Goal: Task Accomplishment & Management: Use online tool/utility

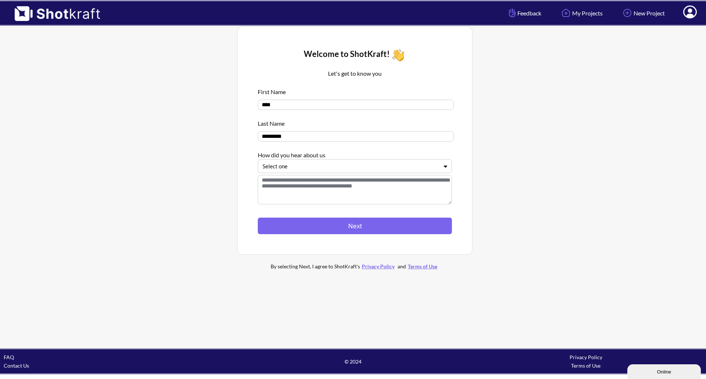
click at [320, 167] on div at bounding box center [350, 166] width 176 height 8
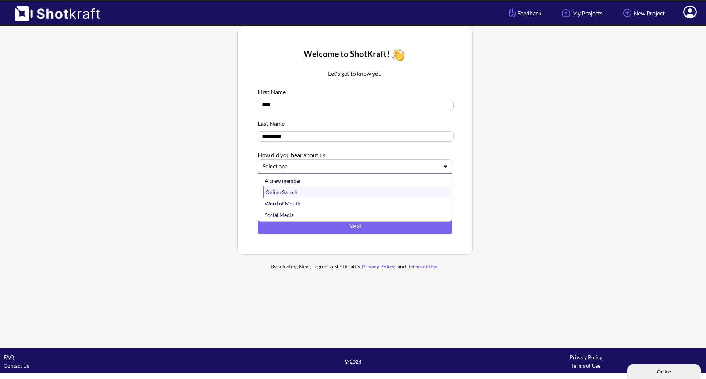
click at [313, 192] on div "Online Search" at bounding box center [356, 191] width 187 height 11
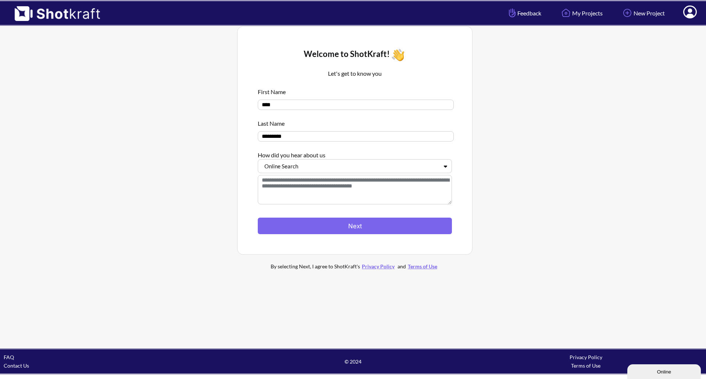
click at [330, 191] on textarea at bounding box center [355, 189] width 194 height 29
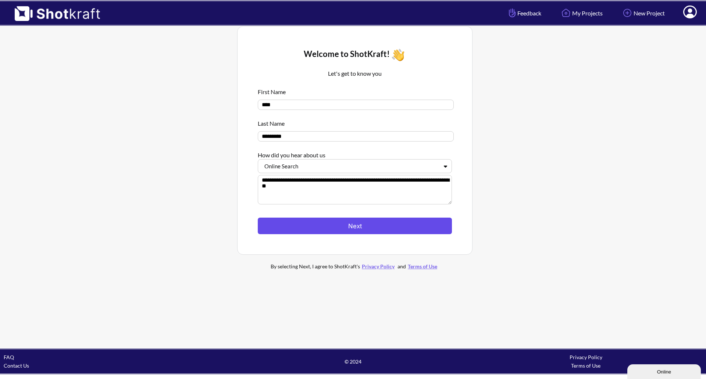
type textarea "**********"
click at [347, 225] on button "Next" at bounding box center [355, 226] width 194 height 17
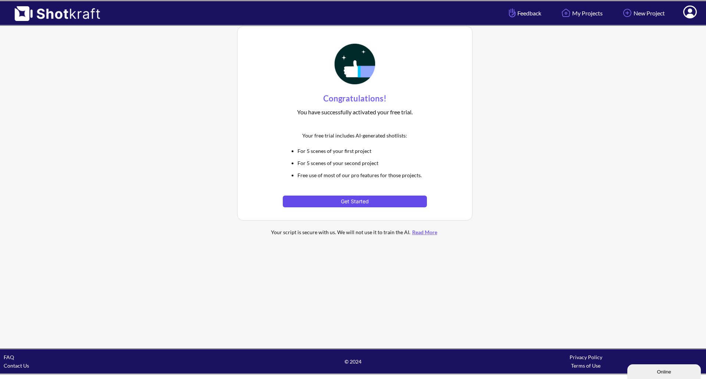
click at [359, 205] on button "Get Started" at bounding box center [355, 202] width 144 height 12
click at [355, 201] on button "Get Started" at bounding box center [355, 202] width 144 height 12
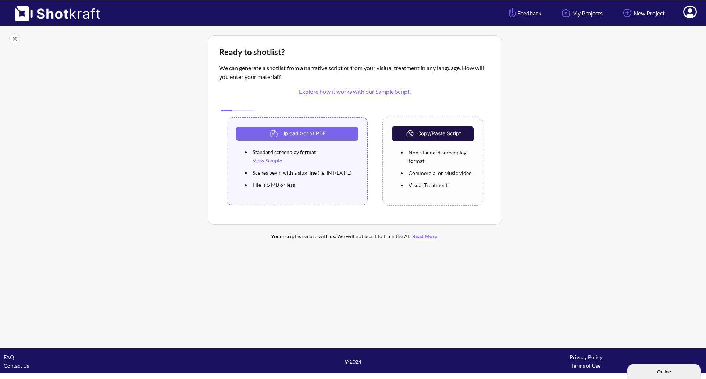
click at [271, 160] on link "View Sample" at bounding box center [266, 160] width 29 height 6
click at [685, 15] on icon at bounding box center [690, 12] width 14 height 13
click at [671, 29] on link "My Profile" at bounding box center [669, 27] width 61 height 12
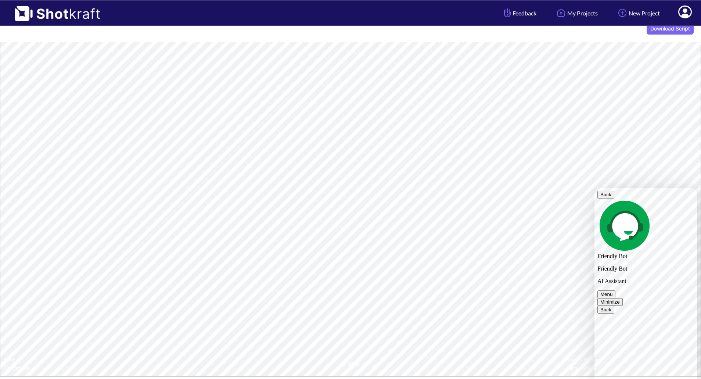
scroll to position [42, 0]
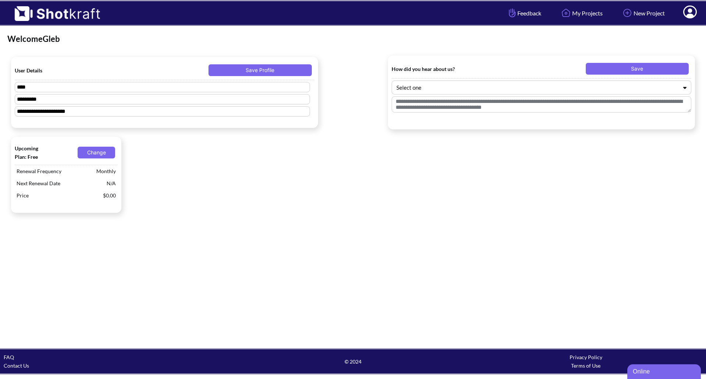
type textarea "**********"
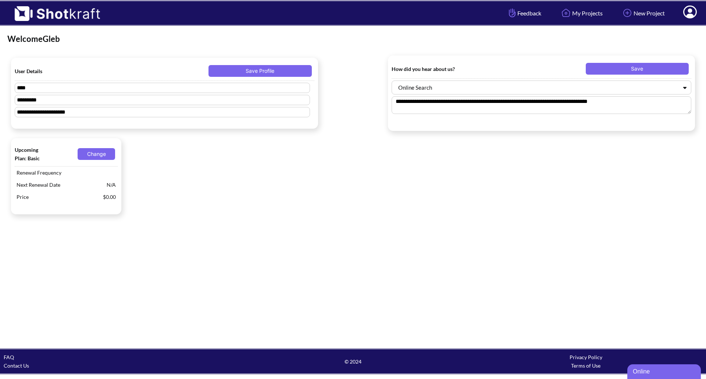
click at [652, 373] on div "Online" at bounding box center [664, 371] width 62 height 9
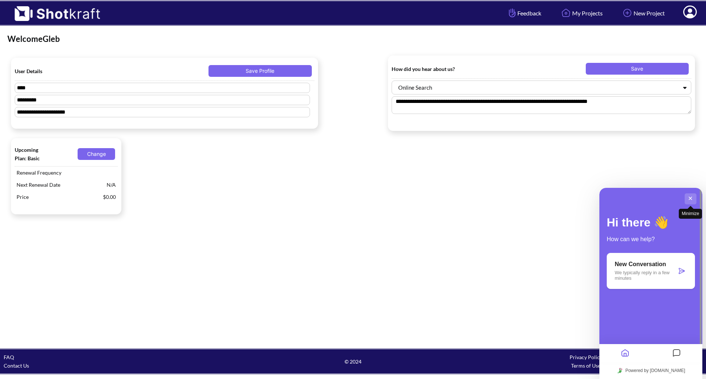
click at [688, 199] on button "Minimize" at bounding box center [690, 198] width 12 height 11
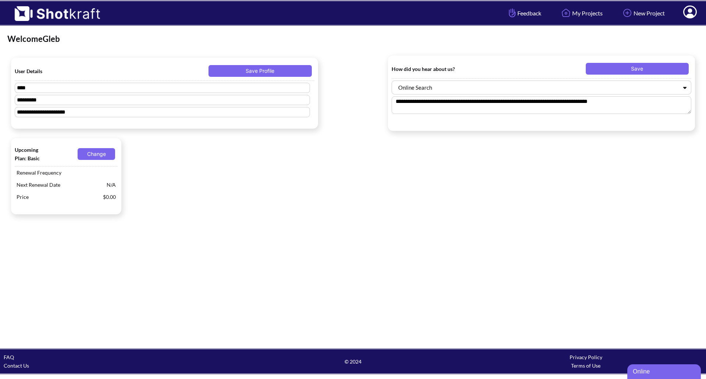
click at [644, 370] on div "Online" at bounding box center [664, 371] width 62 height 9
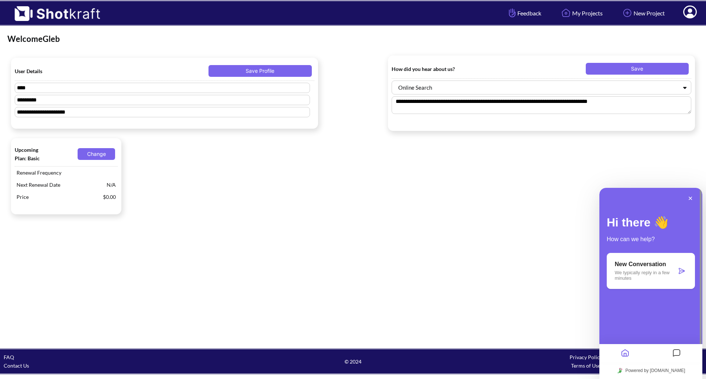
click at [644, 278] on p "We typically reply in a few minutes" at bounding box center [646, 275] width 62 height 11
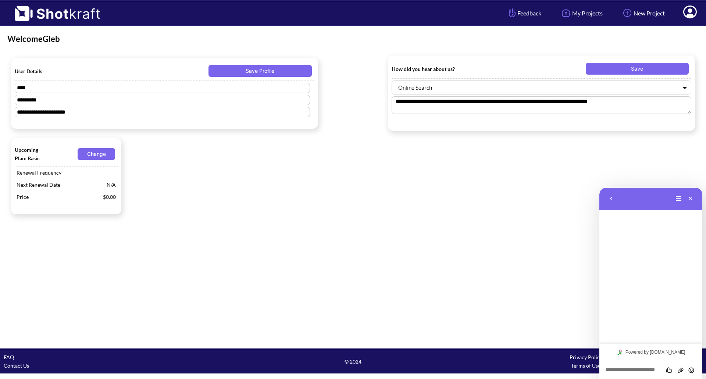
click at [631, 369] on textarea at bounding box center [650, 370] width 91 height 6
type textarea "**********"
click at [578, 11] on link "My Projects" at bounding box center [581, 12] width 54 height 19
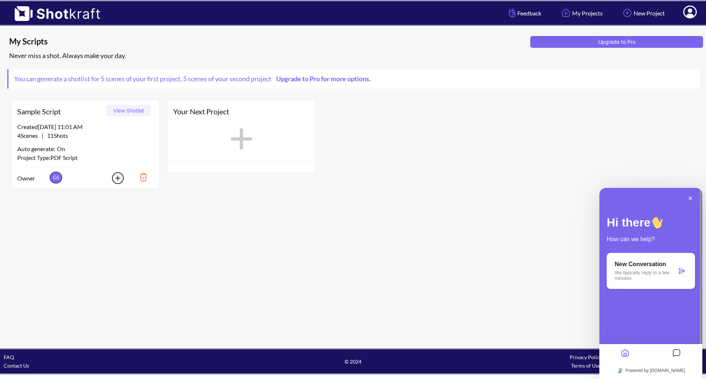
click at [131, 111] on button "View Shotlist" at bounding box center [129, 111] width 44 height 12
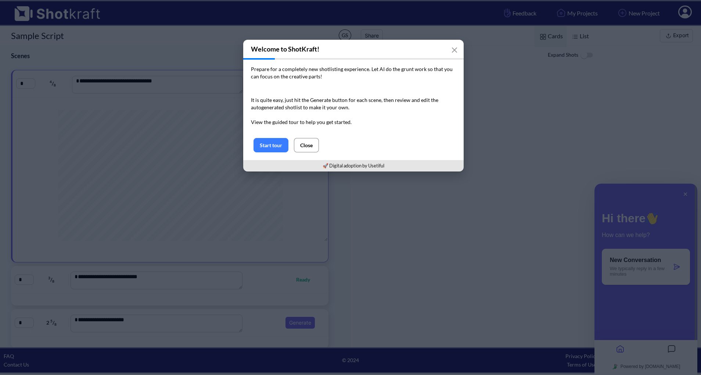
click at [303, 144] on button "Close" at bounding box center [306, 145] width 25 height 14
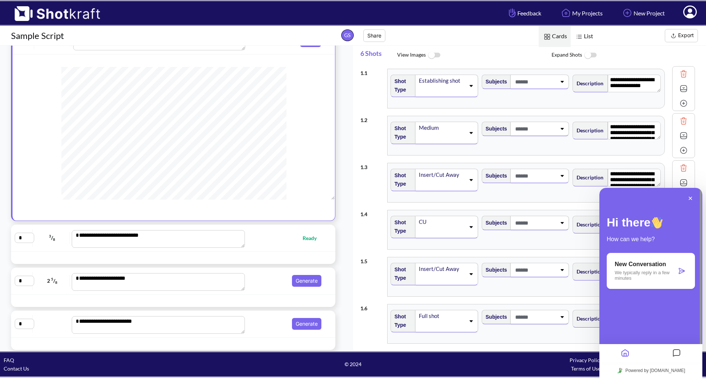
scroll to position [46, 0]
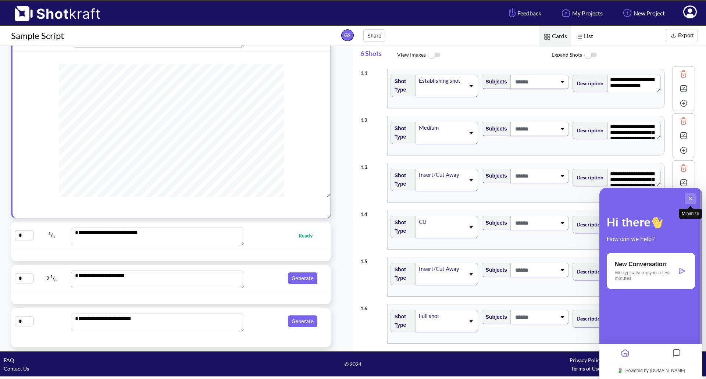
click at [689, 200] on button "Minimize" at bounding box center [690, 198] width 12 height 11
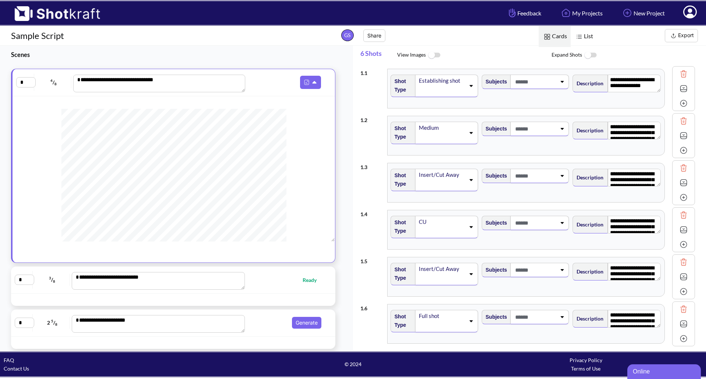
scroll to position [0, 0]
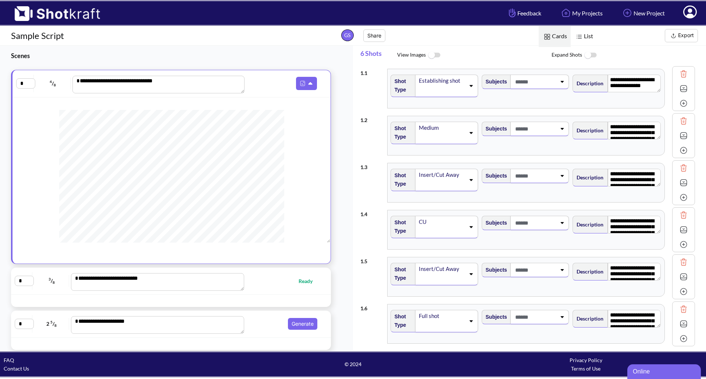
click at [584, 35] on span "List" at bounding box center [583, 36] width 26 height 21
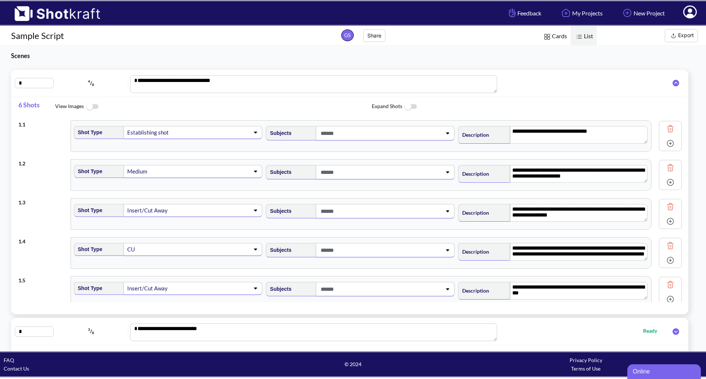
click at [443, 135] on icon at bounding box center [447, 132] width 10 height 5
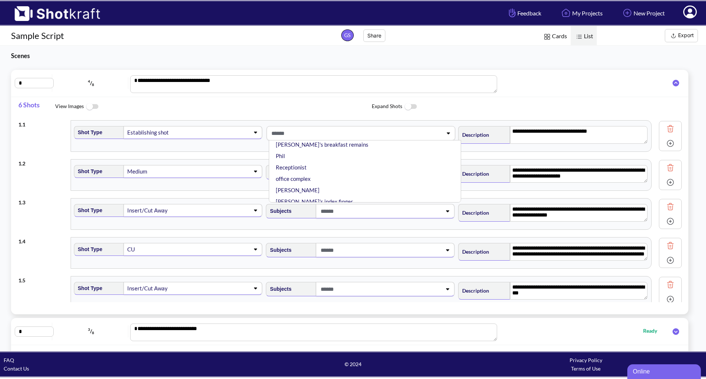
scroll to position [780, 0]
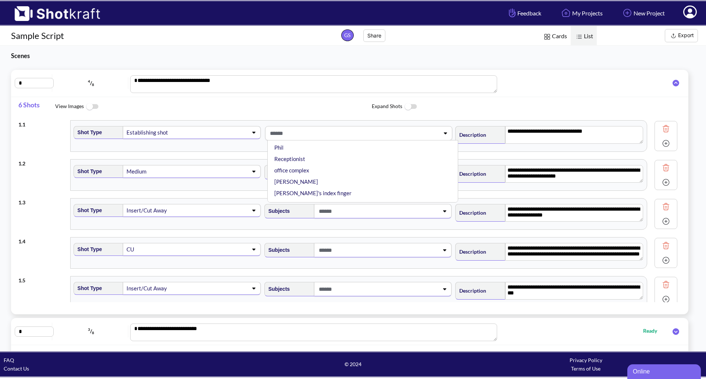
click at [550, 99] on span "Expand Shots" at bounding box center [530, 107] width 316 height 16
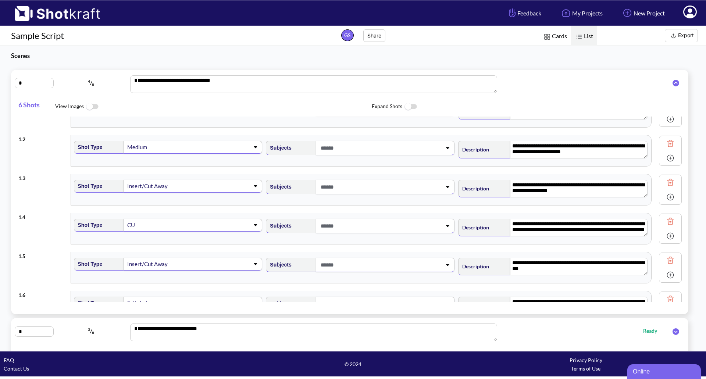
scroll to position [22, 0]
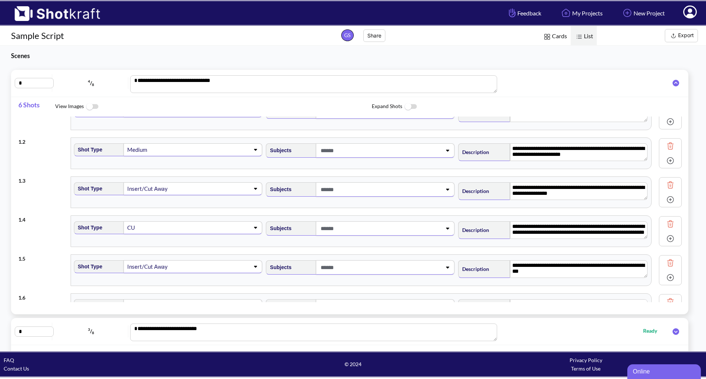
click at [203, 231] on span at bounding box center [216, 227] width 62 height 10
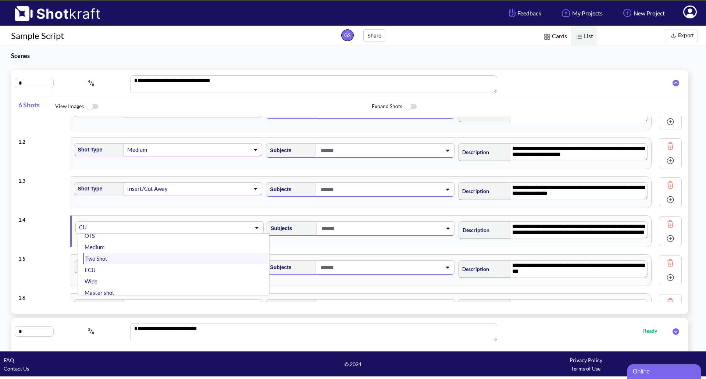
scroll to position [0, 0]
click at [190, 241] on li "OTS" at bounding box center [175, 246] width 185 height 11
click at [685, 15] on icon at bounding box center [690, 12] width 14 height 13
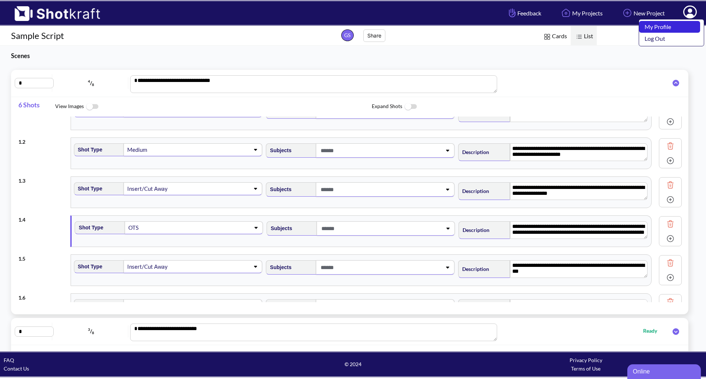
click at [662, 27] on link "My Profile" at bounding box center [669, 27] width 61 height 12
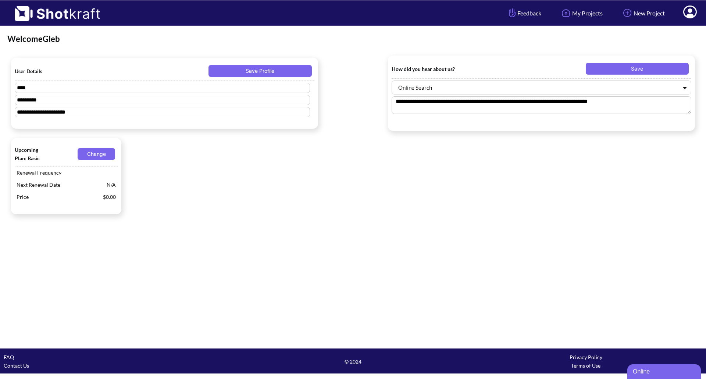
click at [641, 373] on div "Online" at bounding box center [664, 371] width 62 height 9
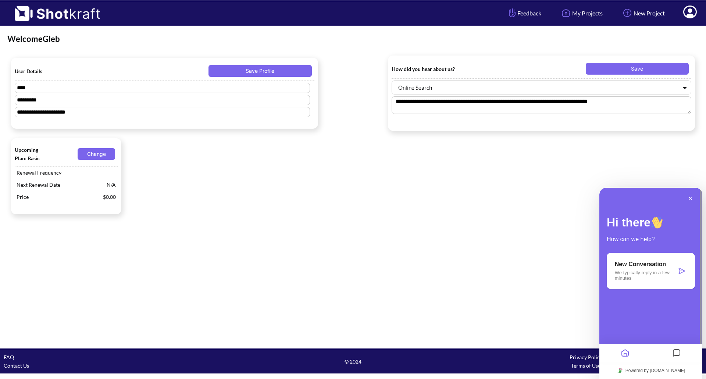
click at [654, 272] on p "We typically reply in a few minutes" at bounding box center [646, 275] width 62 height 11
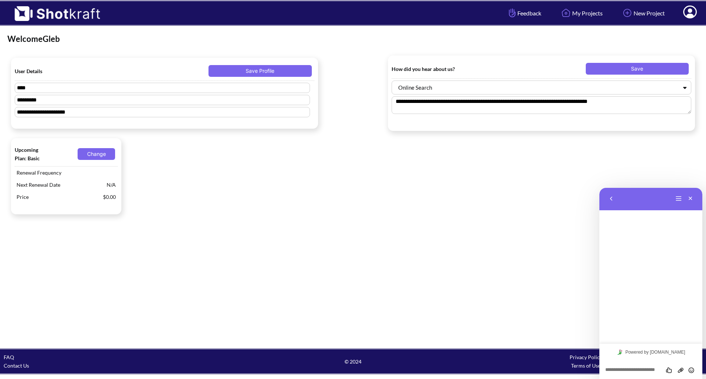
click at [621, 372] on textarea at bounding box center [650, 370] width 91 height 6
type textarea "**********"
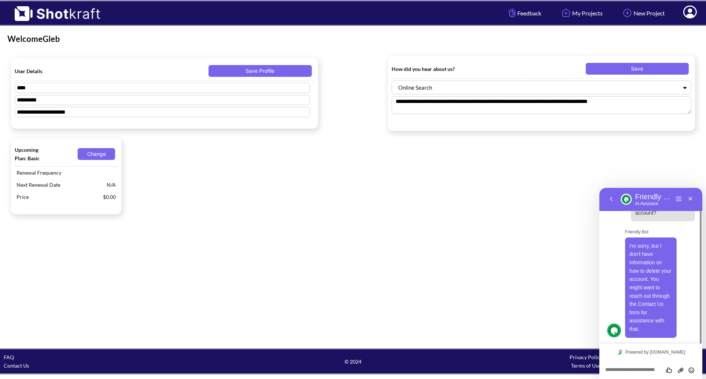
scroll to position [21, 0]
click at [17, 366] on link "Contact Us" at bounding box center [16, 365] width 25 height 6
